Goal: Task Accomplishment & Management: Use online tool/utility

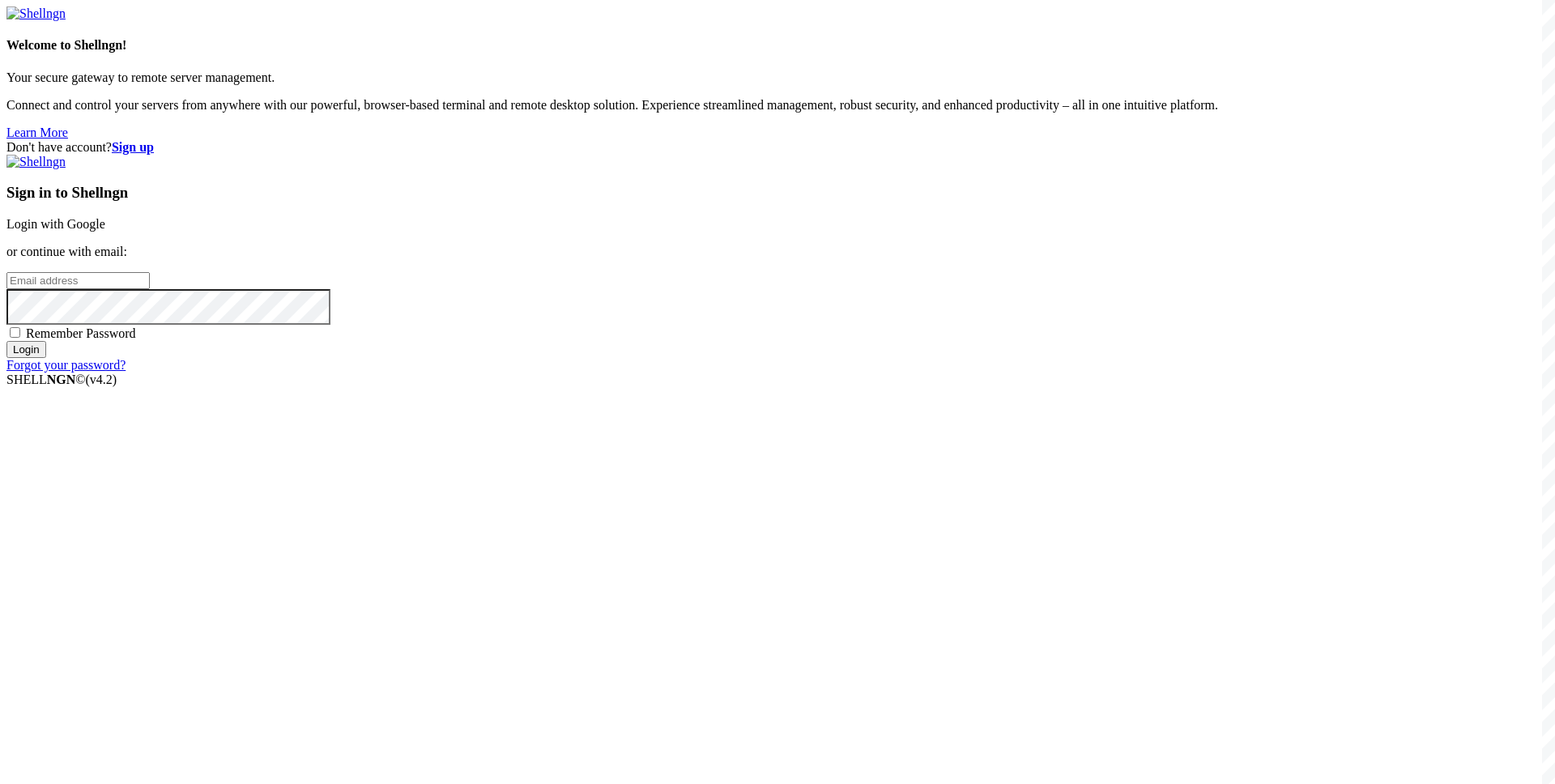
click at [150, 289] on input "email" at bounding box center [77, 280] width 143 height 17
paste input "[EMAIL_ADDRESS][DOMAIN_NAME]"
type input "[EMAIL_ADDRESS][DOMAIN_NAME]"
click at [136, 341] on span "Remember Password" at bounding box center [80, 333] width 110 height 14
click at [20, 338] on input "Remember Password" at bounding box center [15, 333] width 11 height 11
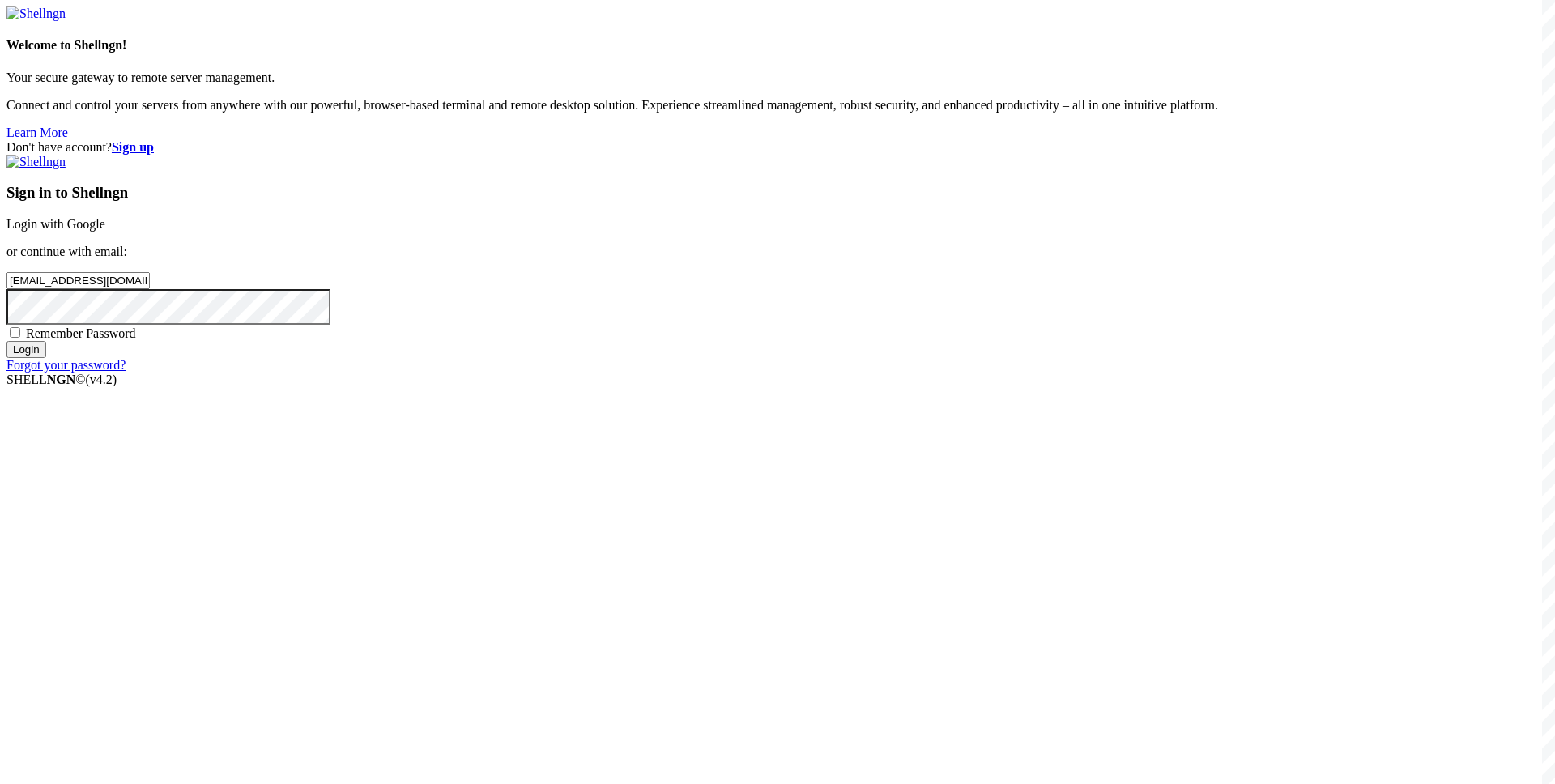
checkbox input "true"
click at [46, 358] on input "Login" at bounding box center [26, 348] width 40 height 17
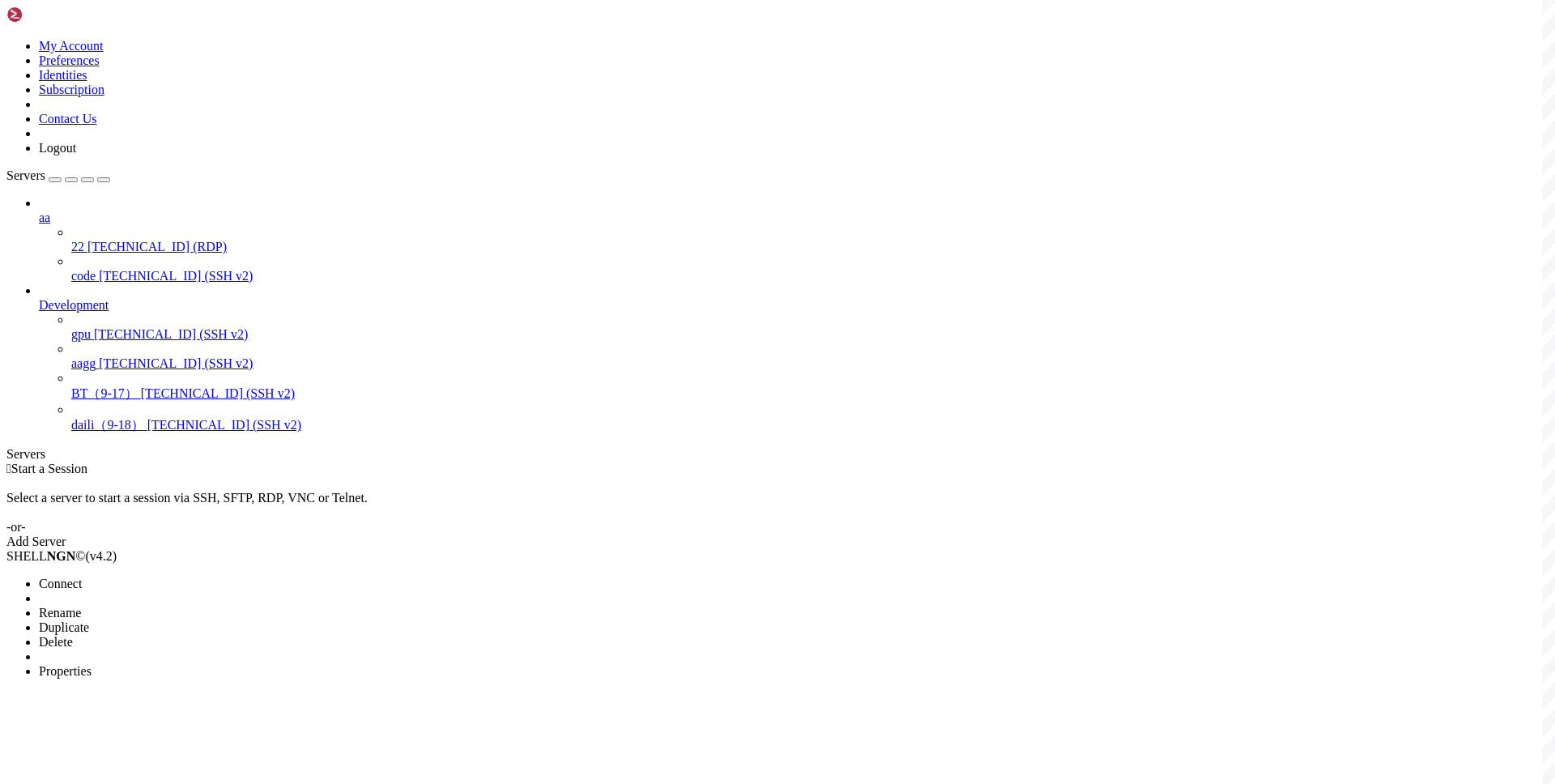
click at [82, 576] on span "Connect" at bounding box center [60, 583] width 43 height 14
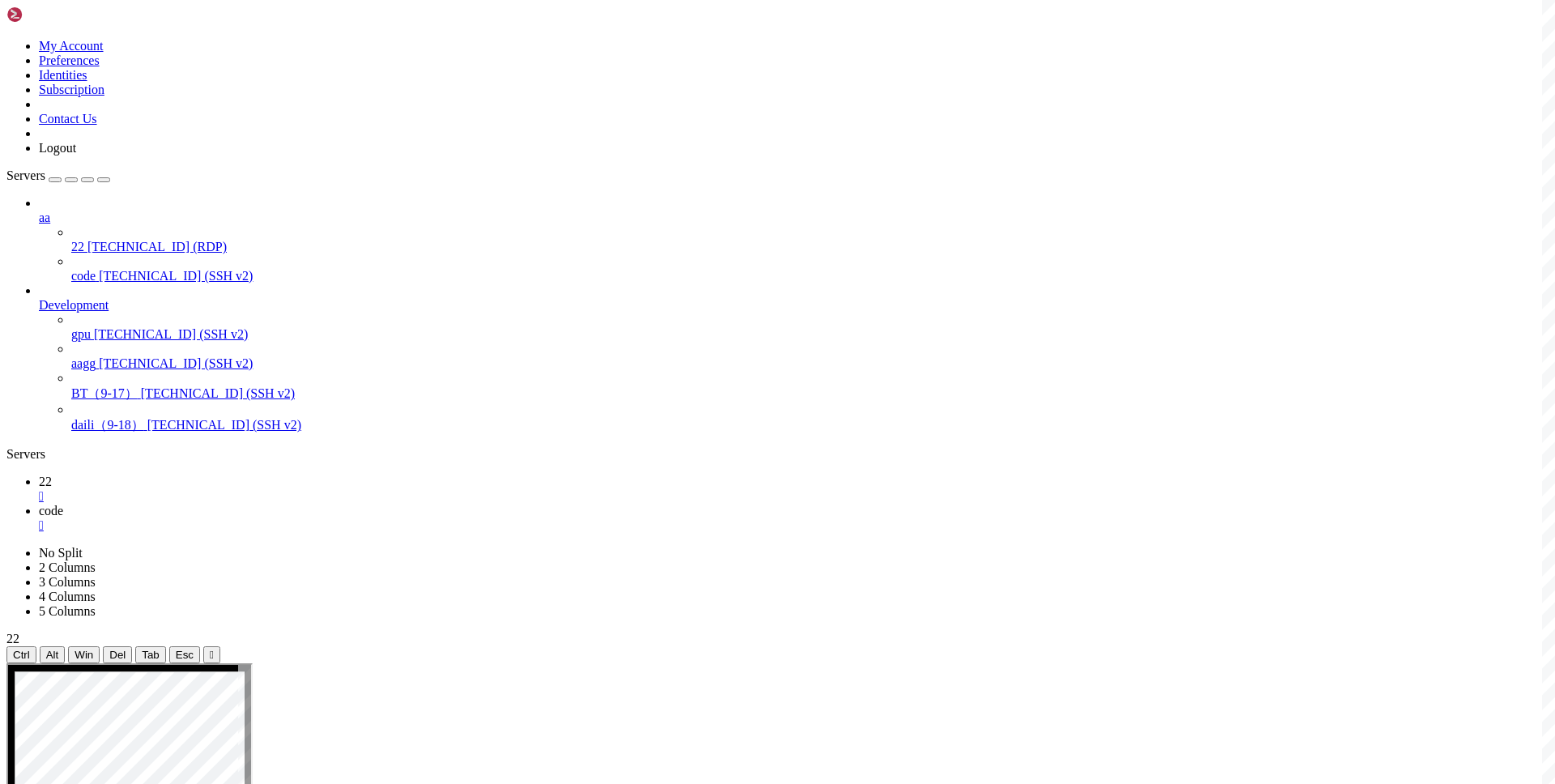
click at [228, 474] on link "22 " at bounding box center [794, 488] width 1510 height 29
click at [63, 503] on span "code" at bounding box center [51, 510] width 25 height 14
click at [209, 474] on link "22 " at bounding box center [794, 488] width 1510 height 29
click at [257, 489] on div "" at bounding box center [794, 496] width 1510 height 15
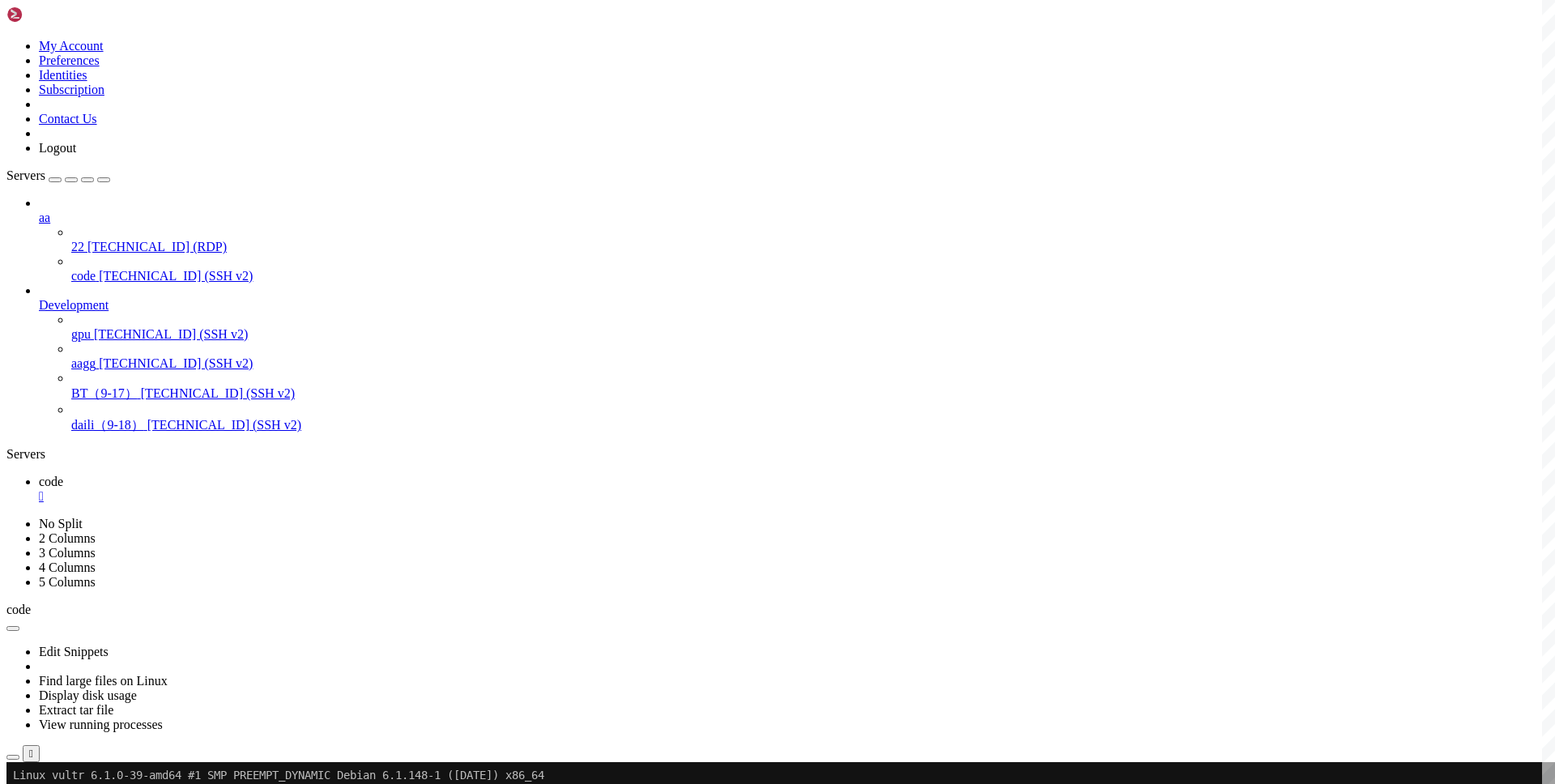
copy x-row "[TECHNICAL_ID]"
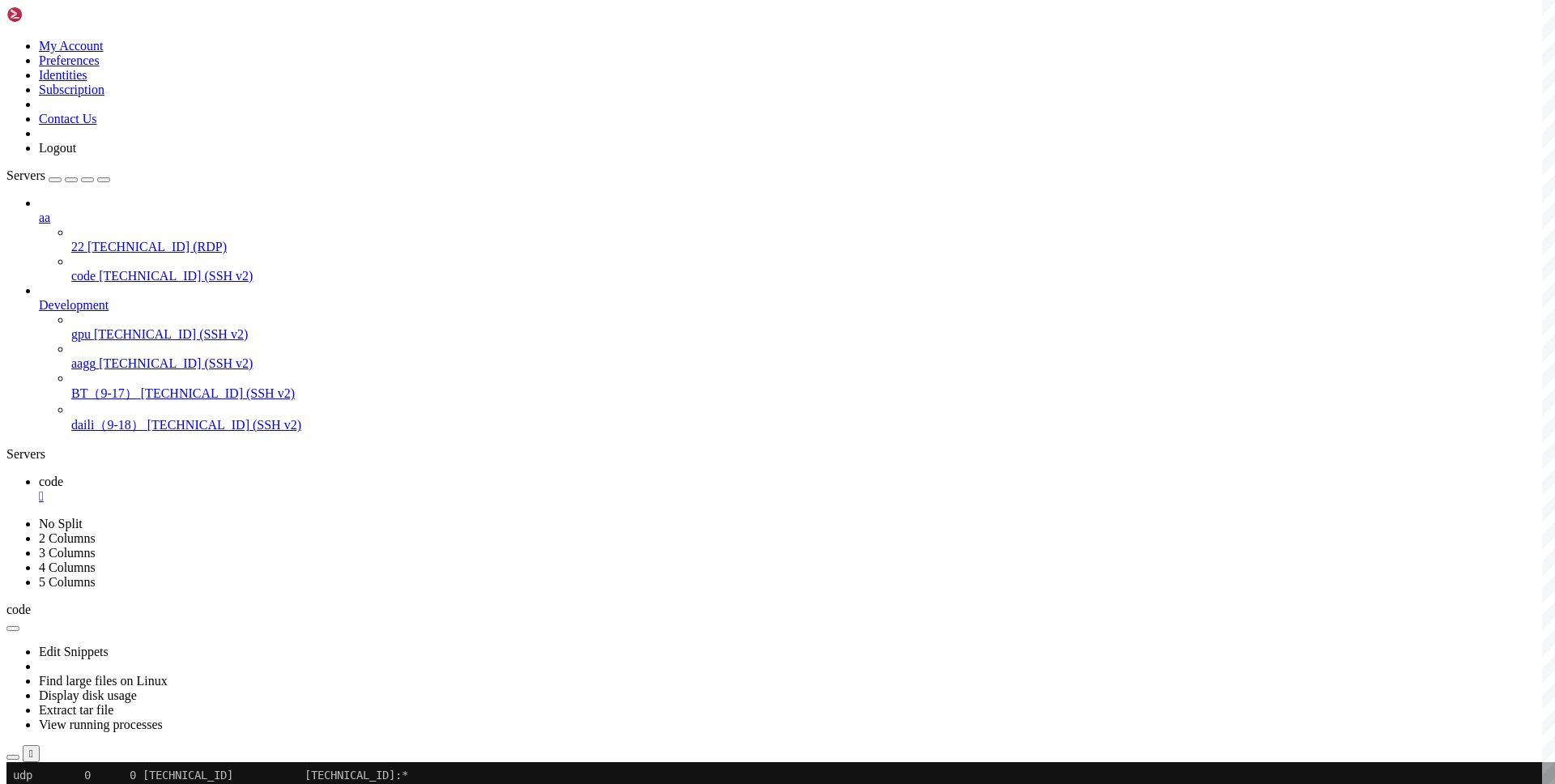
scroll to position [1454, 0]
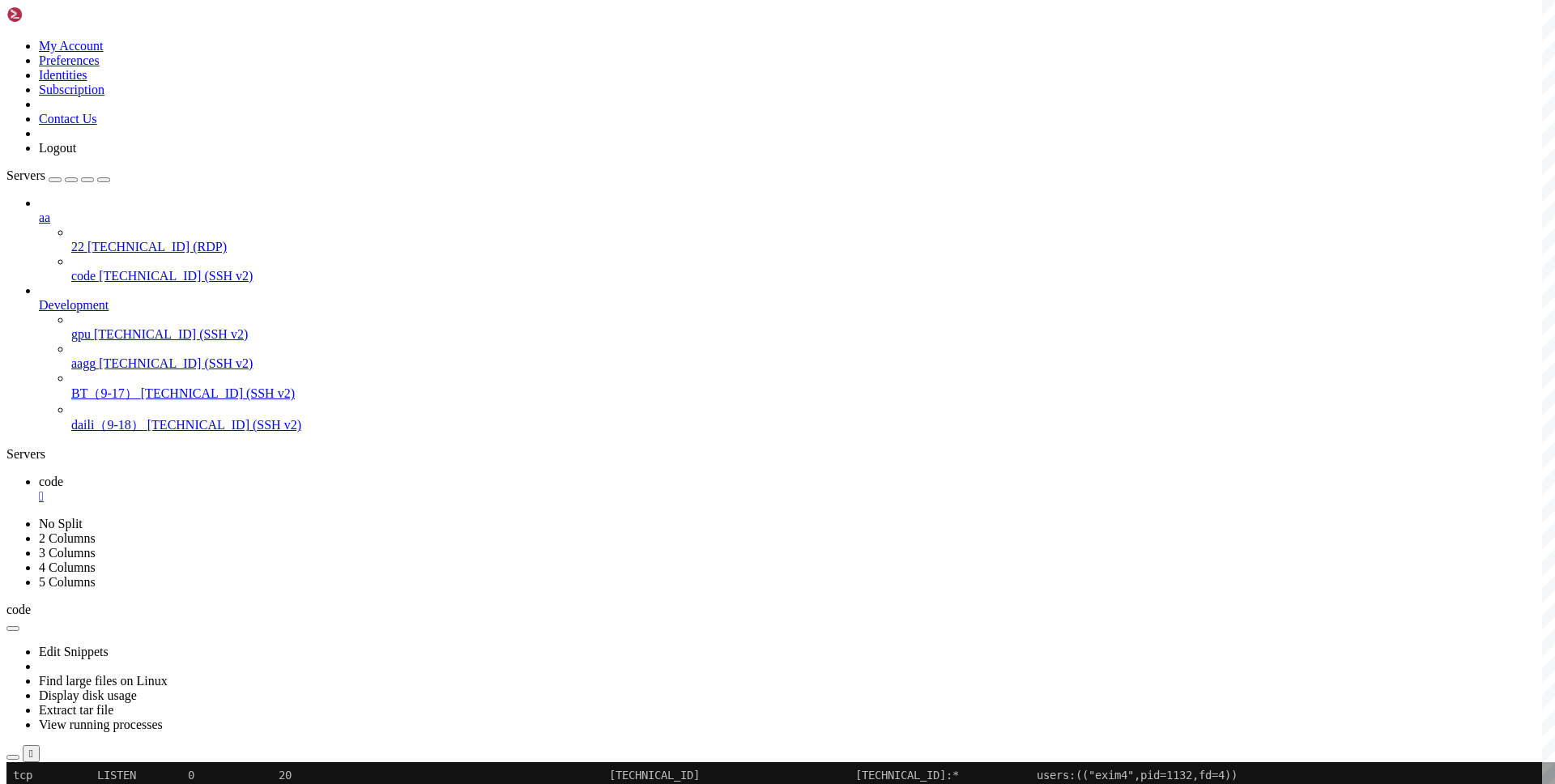
scroll to position [175, 0]
drag, startPoint x: 1221, startPoint y: 1420, endPoint x: 154, endPoint y: 1302, distance: 1073.5
drag, startPoint x: 576, startPoint y: 1355, endPoint x: 616, endPoint y: 1356, distance: 40.0
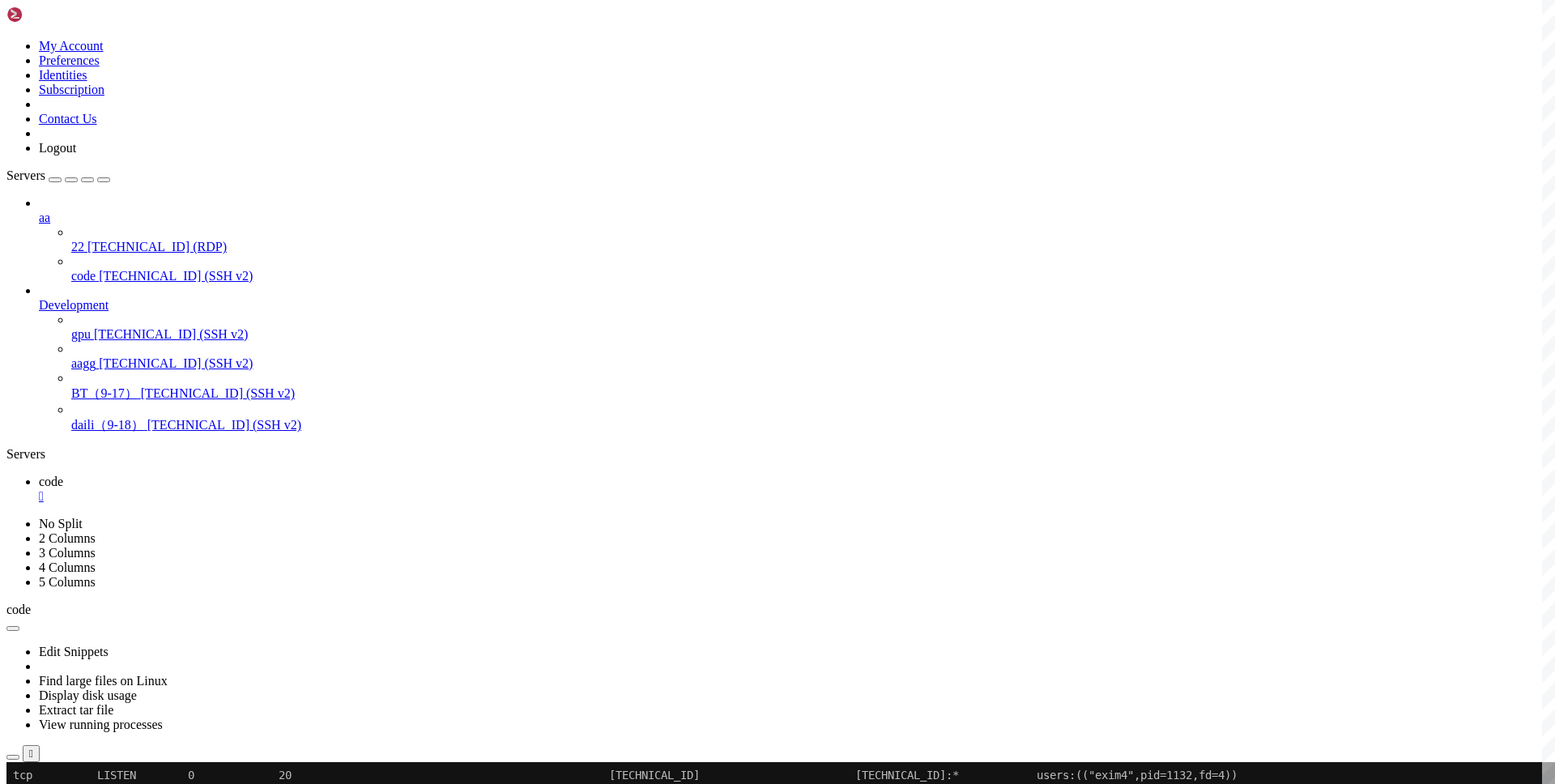
copy x-row "20000"
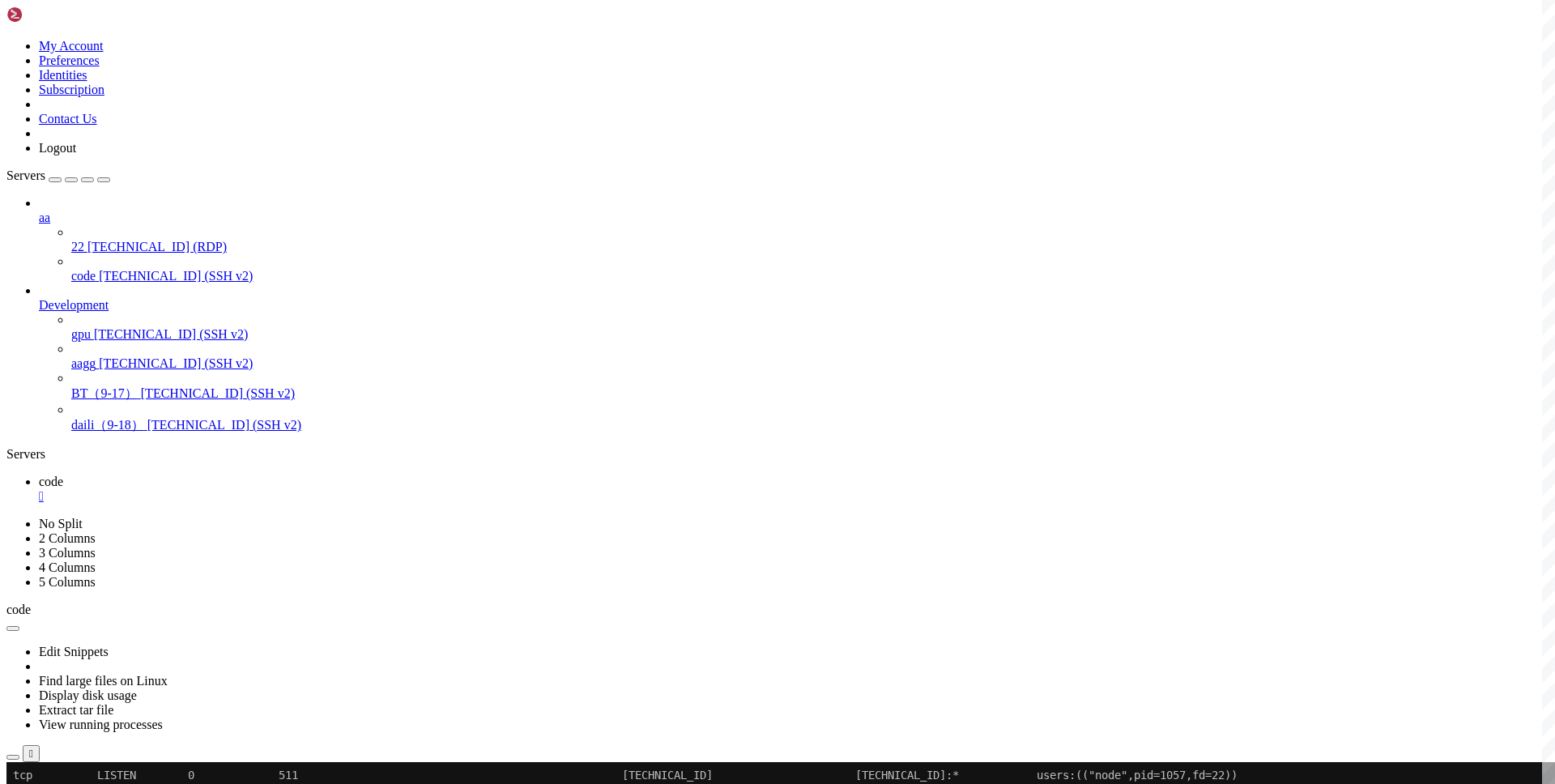
click at [82, 239] on span "22" at bounding box center [77, 246] width 13 height 14
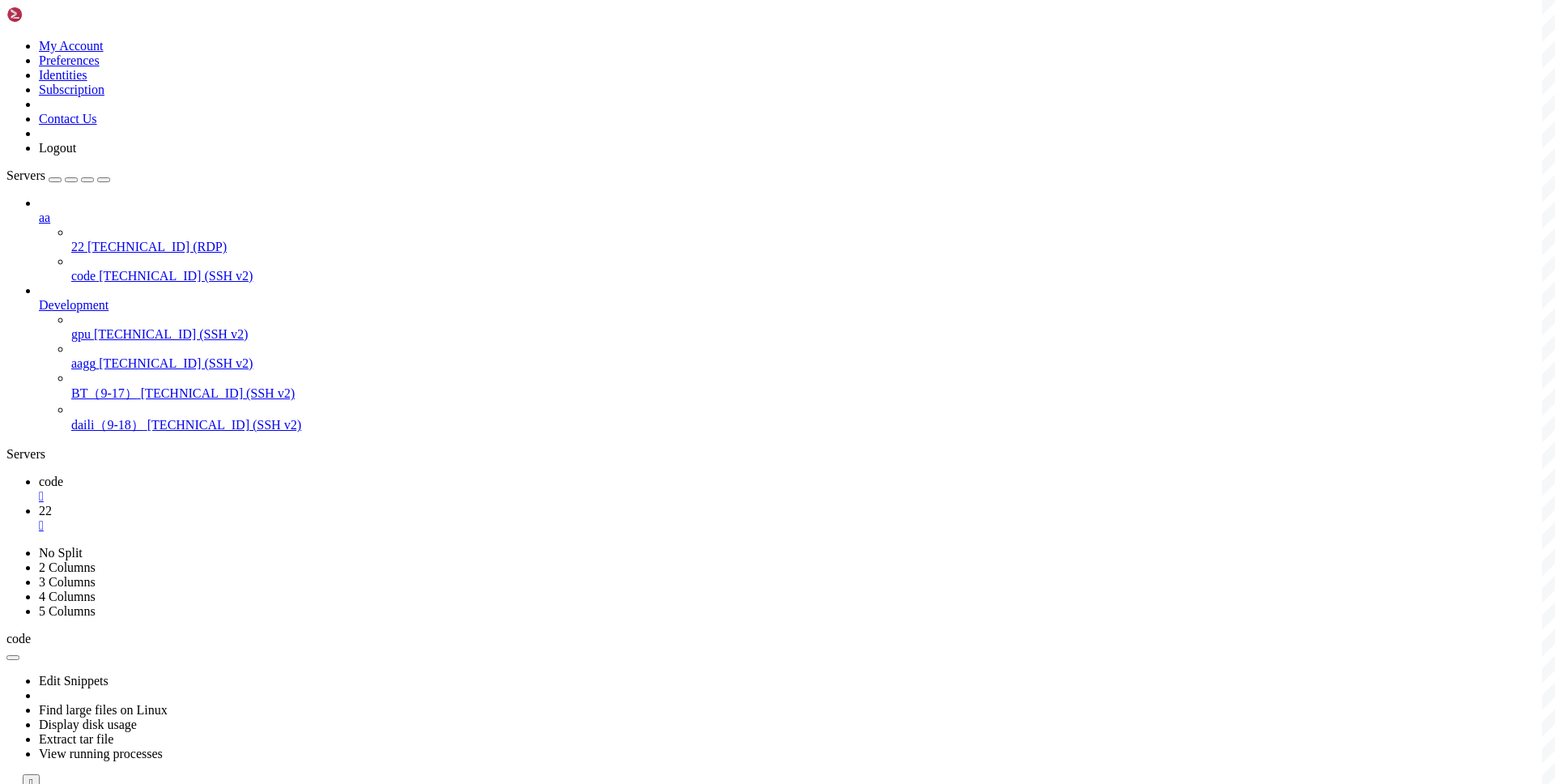
scroll to position [0, 0]
